Goal: Task Accomplishment & Management: Complete application form

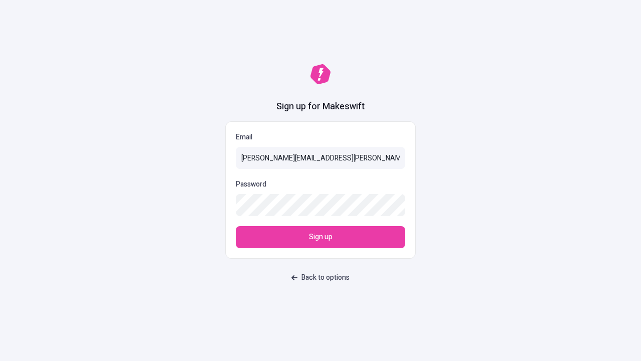
type input "[PERSON_NAME][EMAIL_ADDRESS][PERSON_NAME][DOMAIN_NAME]"
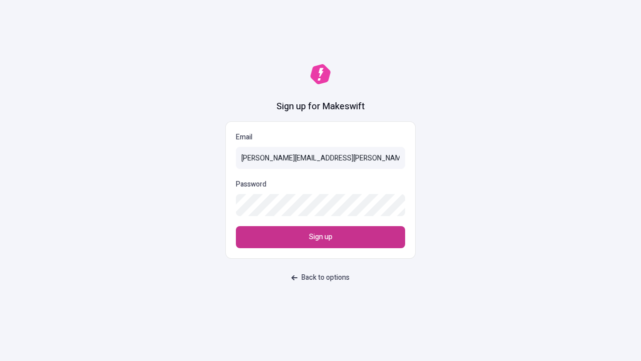
click at [320, 237] on span "Sign up" at bounding box center [321, 236] width 24 height 11
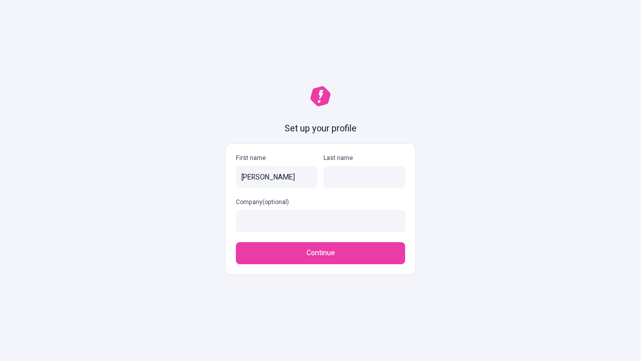
type input "[PERSON_NAME]"
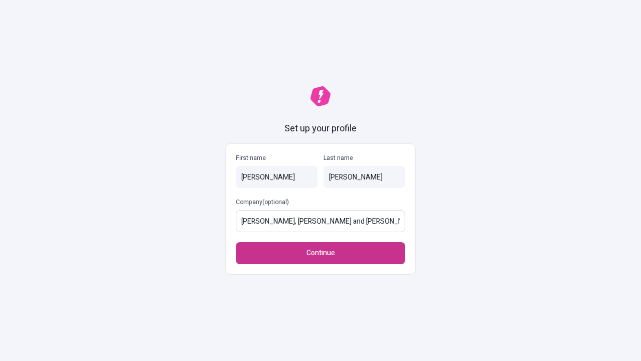
type input "[PERSON_NAME], [PERSON_NAME] and [PERSON_NAME]"
click at [320, 253] on span "Continue" at bounding box center [320, 252] width 29 height 11
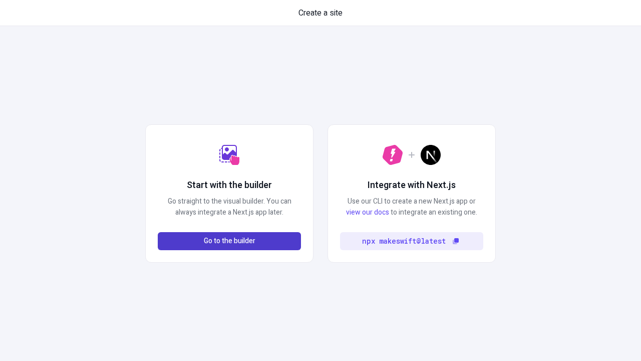
click at [229, 241] on span "Go to the builder" at bounding box center [230, 240] width 52 height 11
